Goal: Find specific page/section: Find specific page/section

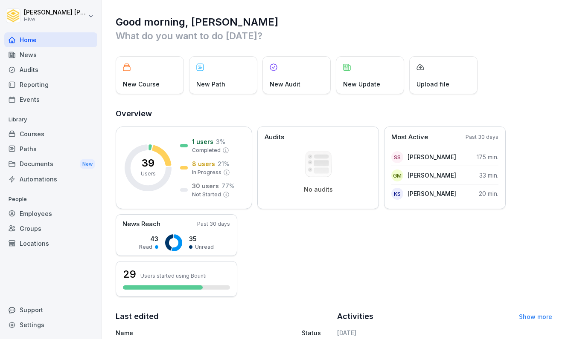
click at [42, 133] on div "Courses" at bounding box center [50, 134] width 93 height 15
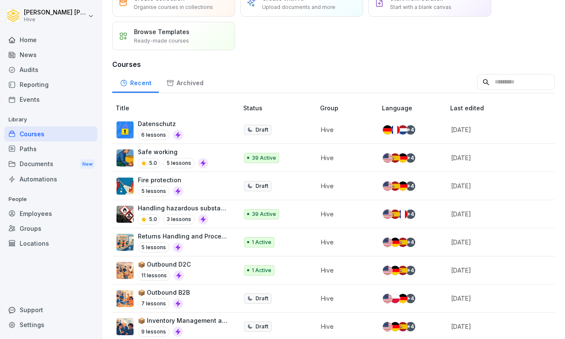
scroll to position [41, 0]
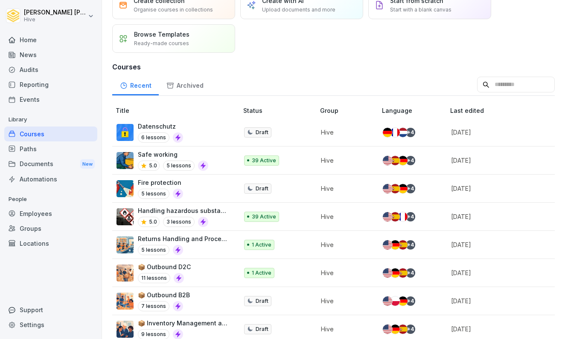
click at [46, 148] on div "Paths" at bounding box center [50, 149] width 93 height 15
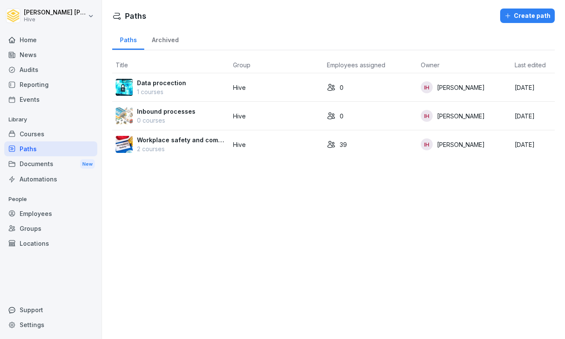
click at [196, 149] on p "2 courses" at bounding box center [181, 149] width 89 height 9
